Goal: Communication & Community: Share content

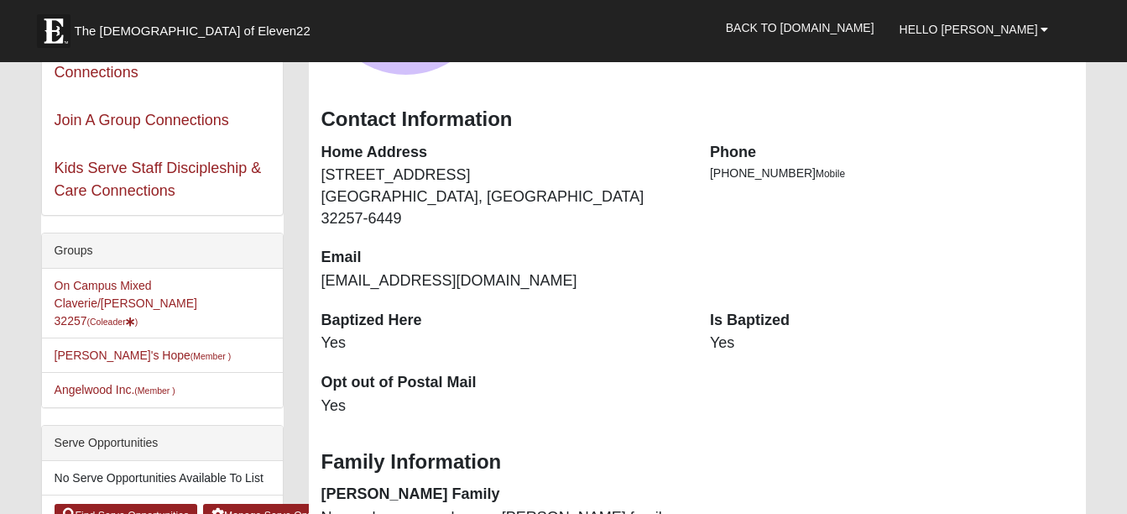
scroll to position [252, 0]
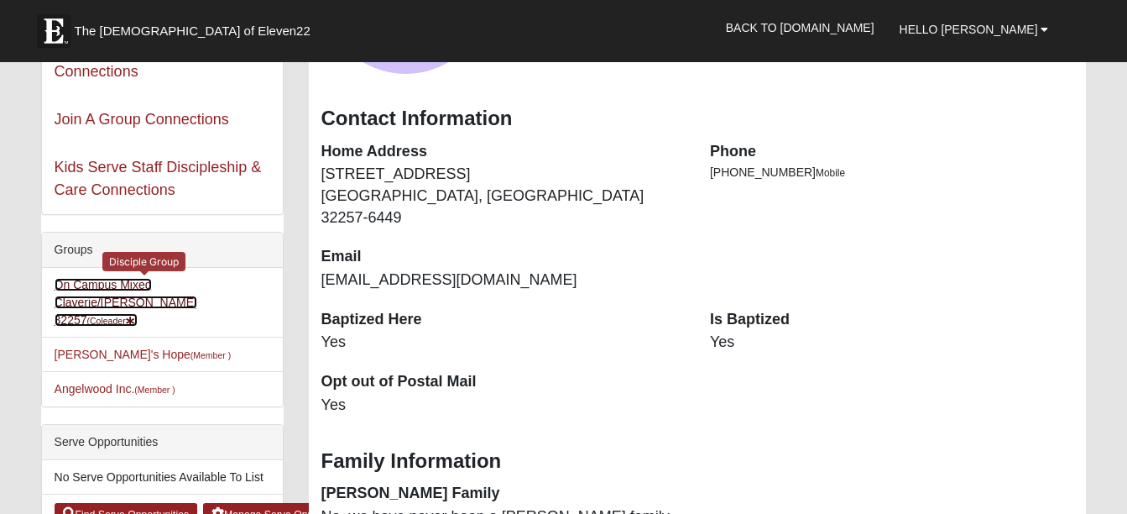
click at [141, 287] on link "On Campus Mixed Claverie/[PERSON_NAME] 32257 (Coleader )" at bounding box center [126, 302] width 143 height 49
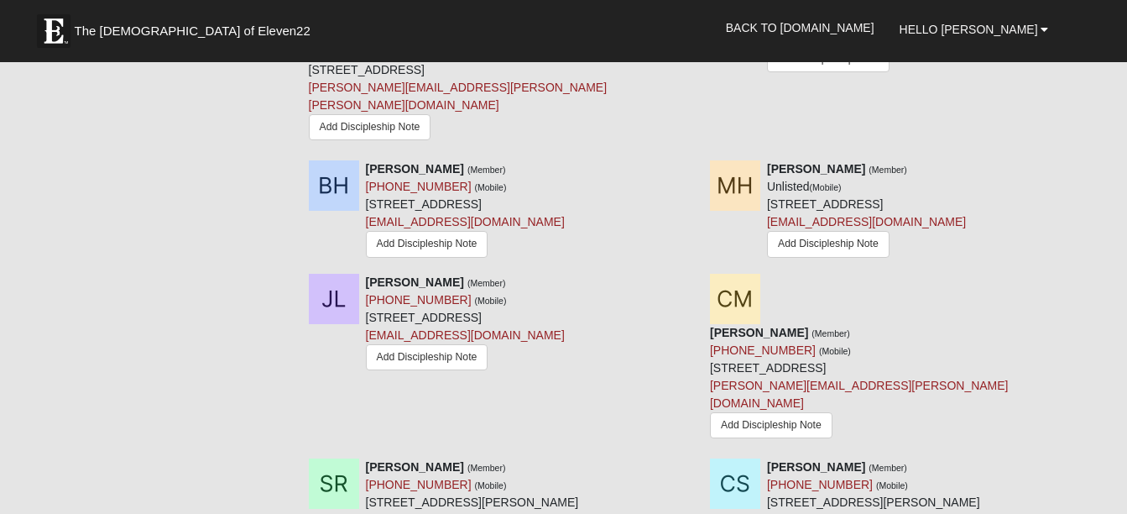
scroll to position [1930, 0]
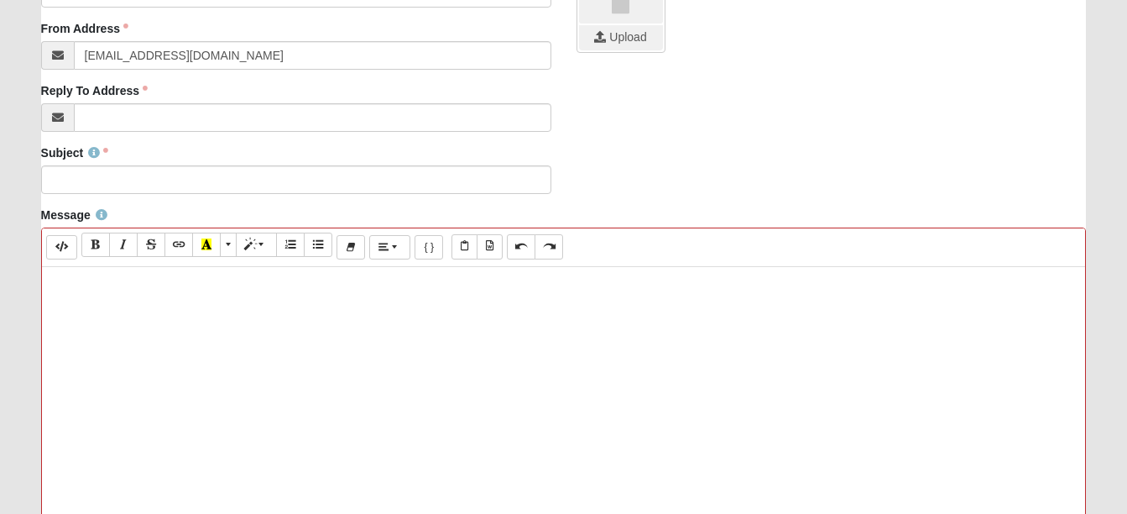
scroll to position [420, 0]
click at [58, 279] on p at bounding box center [563, 283] width 1027 height 18
paste div
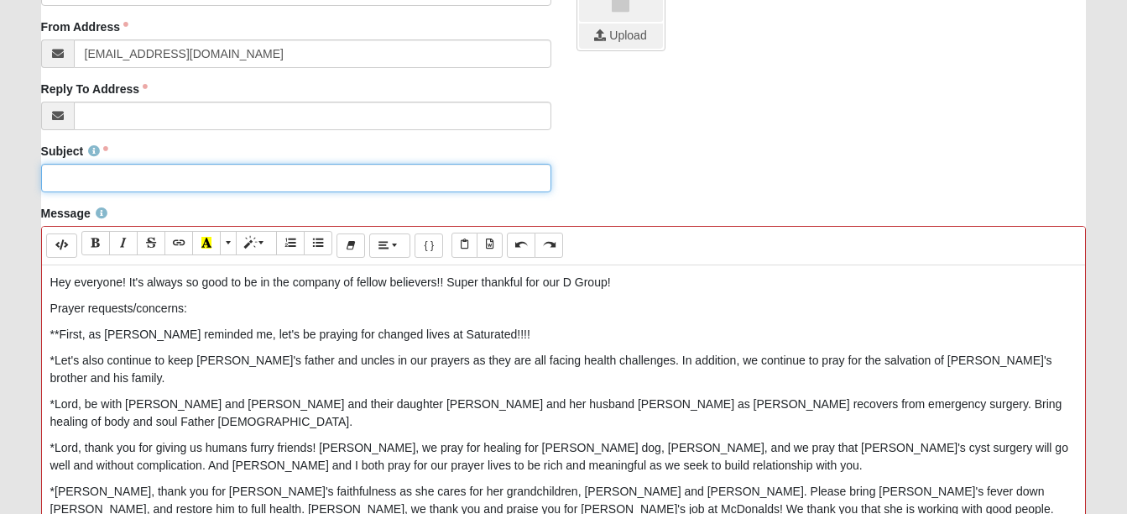
click at [85, 174] on input "Subject" at bounding box center [296, 178] width 510 height 29
type input "Monday Night D Group Recap"
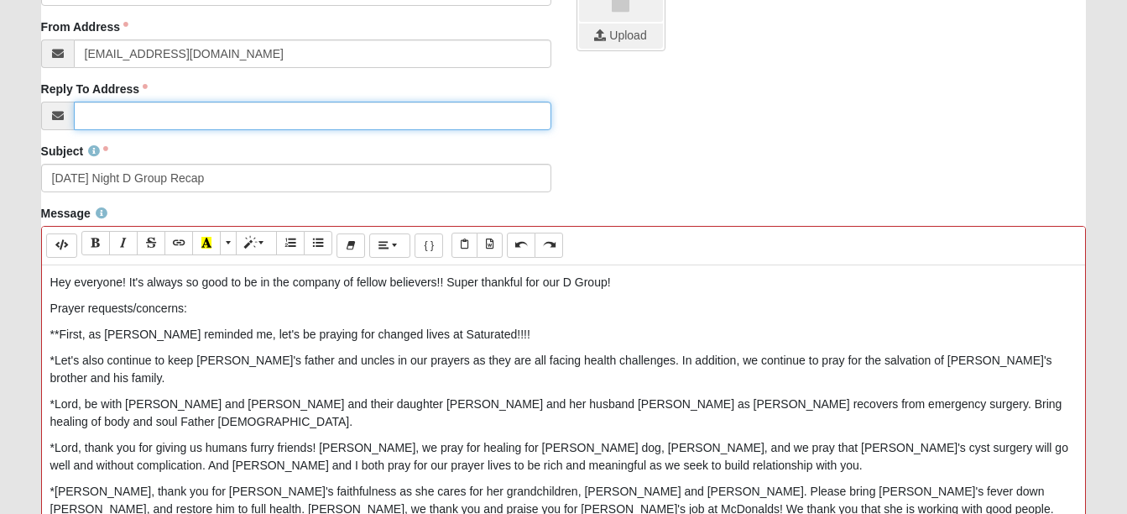
click at [101, 119] on input "Reply To Address" at bounding box center [312, 116] width 477 height 29
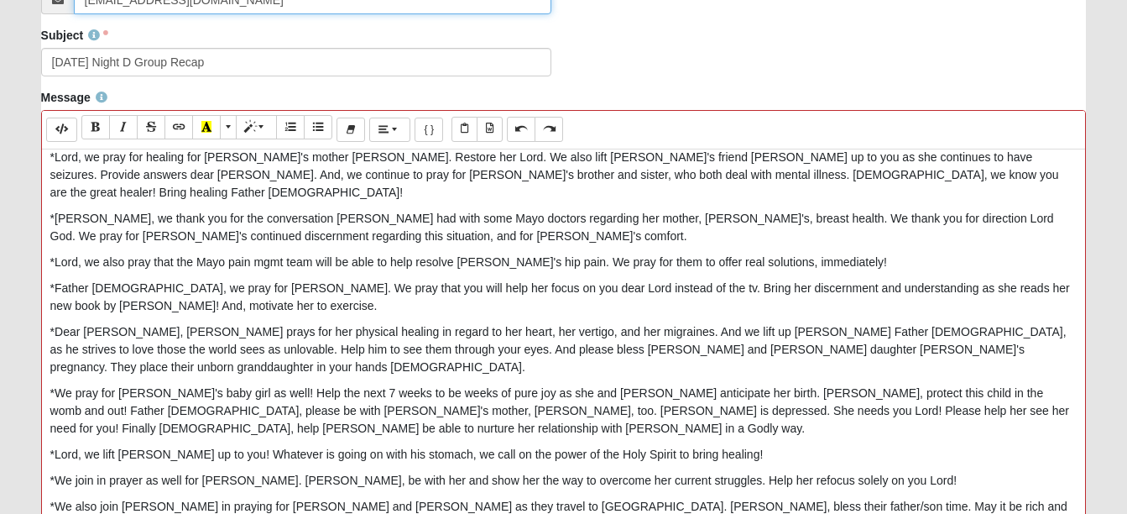
scroll to position [839, 0]
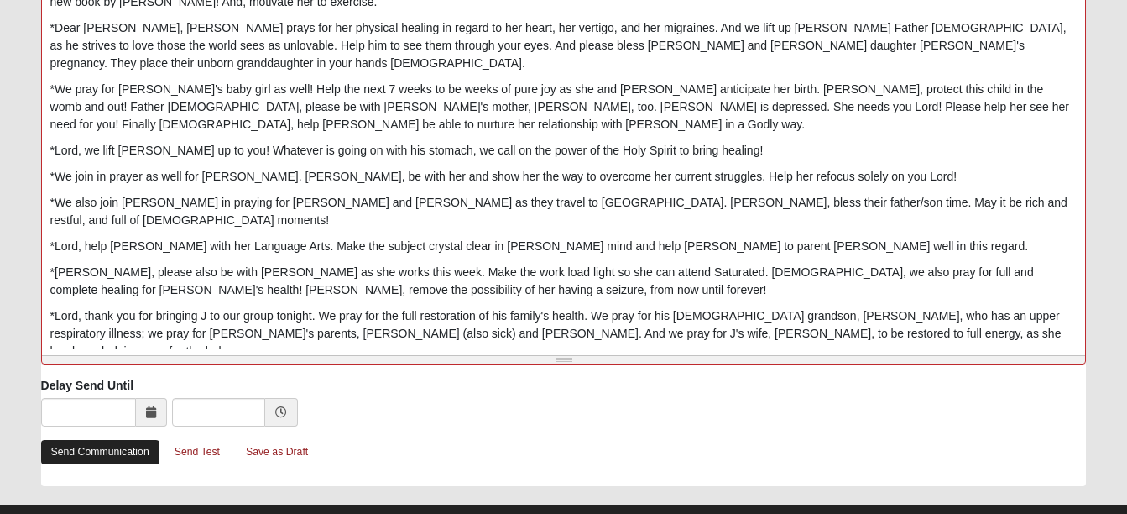
type input "[EMAIL_ADDRESS][DOMAIN_NAME]"
click at [101, 450] on link "Send Communication" at bounding box center [100, 452] width 118 height 24
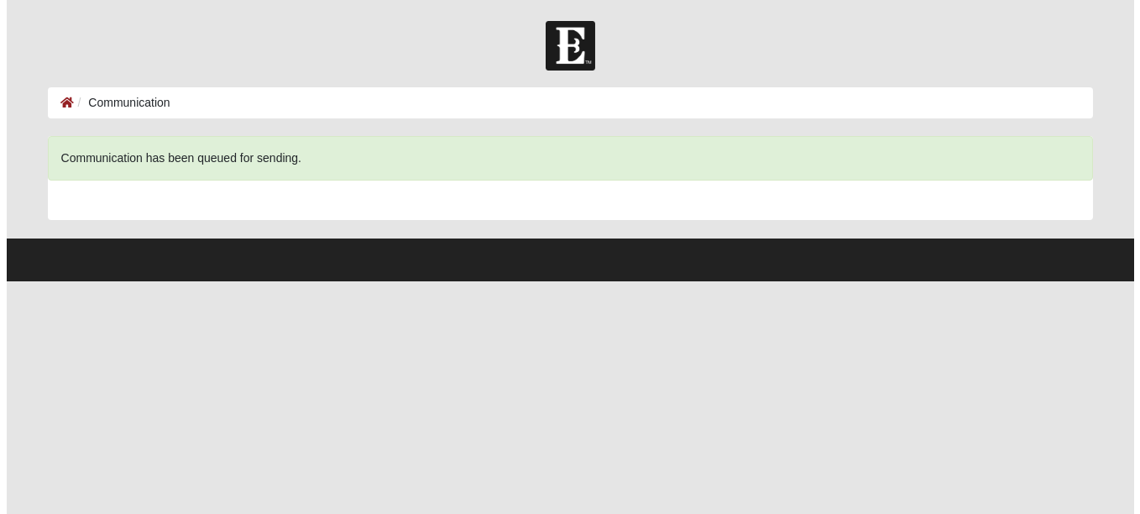
scroll to position [0, 0]
